Goal: Transaction & Acquisition: Subscribe to service/newsletter

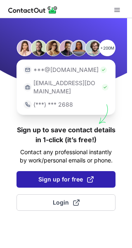
click at [66, 175] on span "Sign up for free" at bounding box center [65, 179] width 55 height 8
click at [43, 175] on span "Sign up for free" at bounding box center [65, 179] width 55 height 8
click at [44, 175] on span "Sign up for free" at bounding box center [65, 179] width 55 height 8
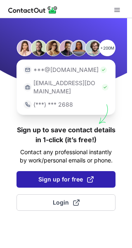
click at [69, 176] on button "Sign up for free" at bounding box center [66, 179] width 99 height 17
